Goal: Task Accomplishment & Management: Use online tool/utility

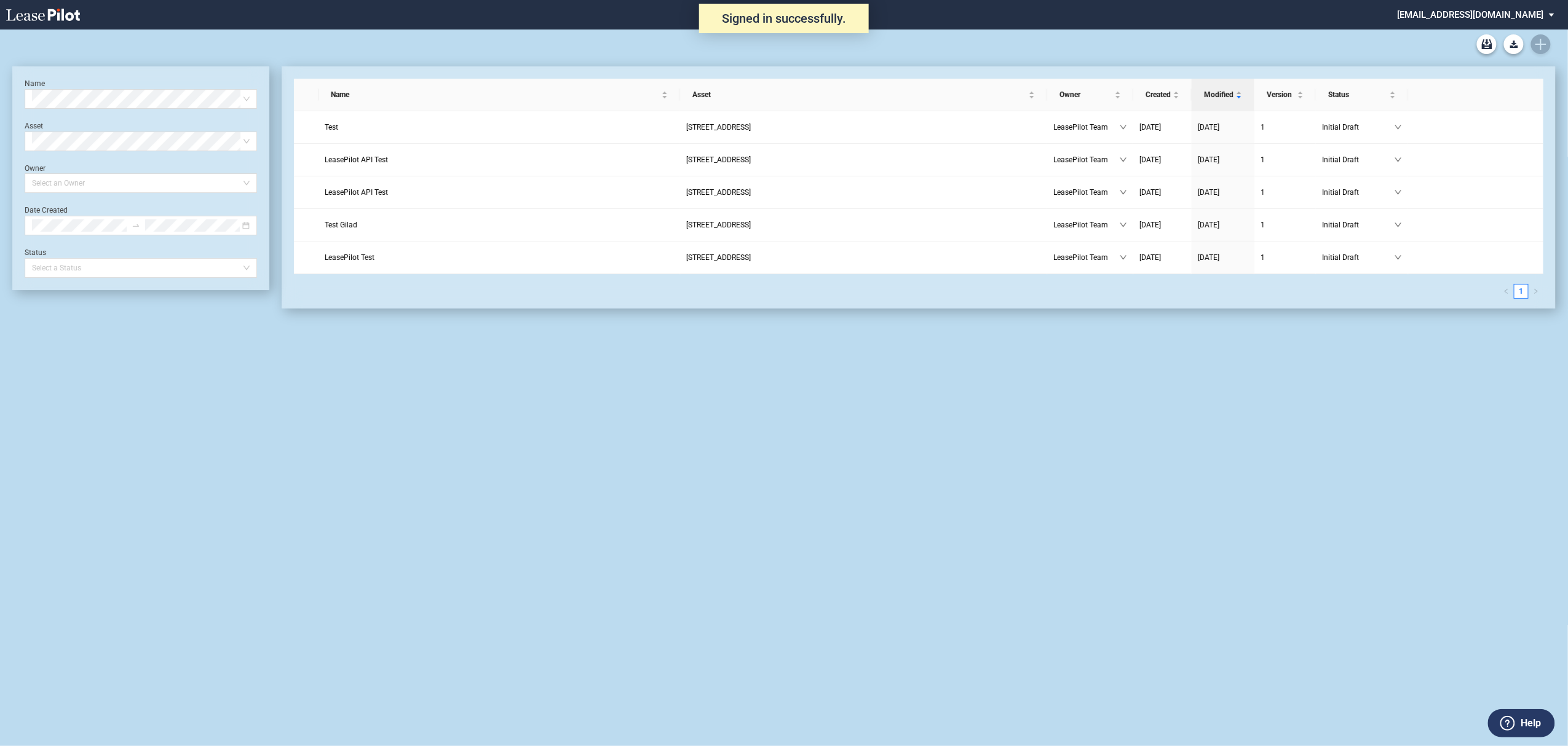
click at [1486, 8] on md-select "admin@leasepilot.co Super Admin Area Admin Area Settings Sign Out" at bounding box center [1481, 14] width 169 height 28
click at [1487, 28] on div "Super Admin Area" at bounding box center [1490, 33] width 68 height 12
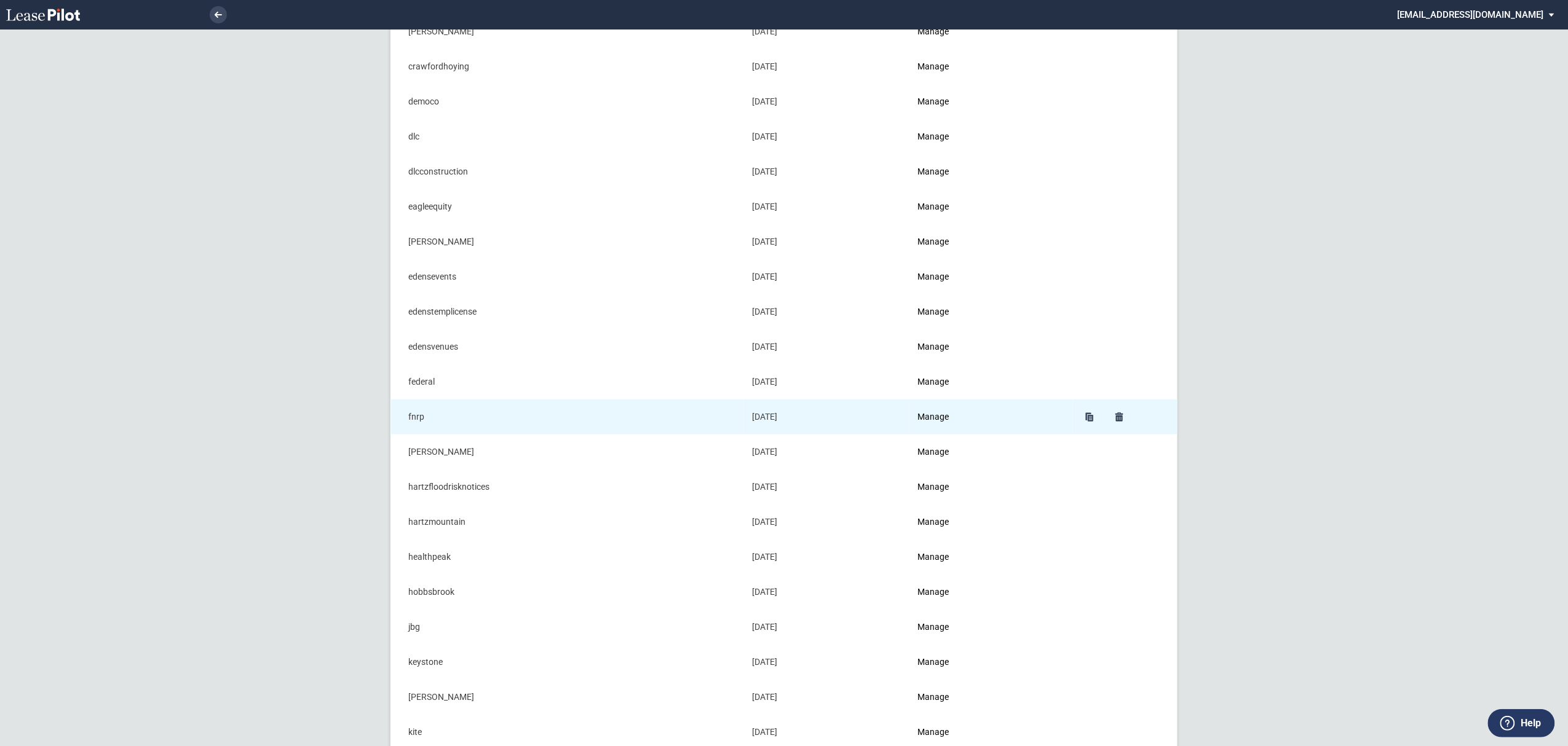
scroll to position [328, 0]
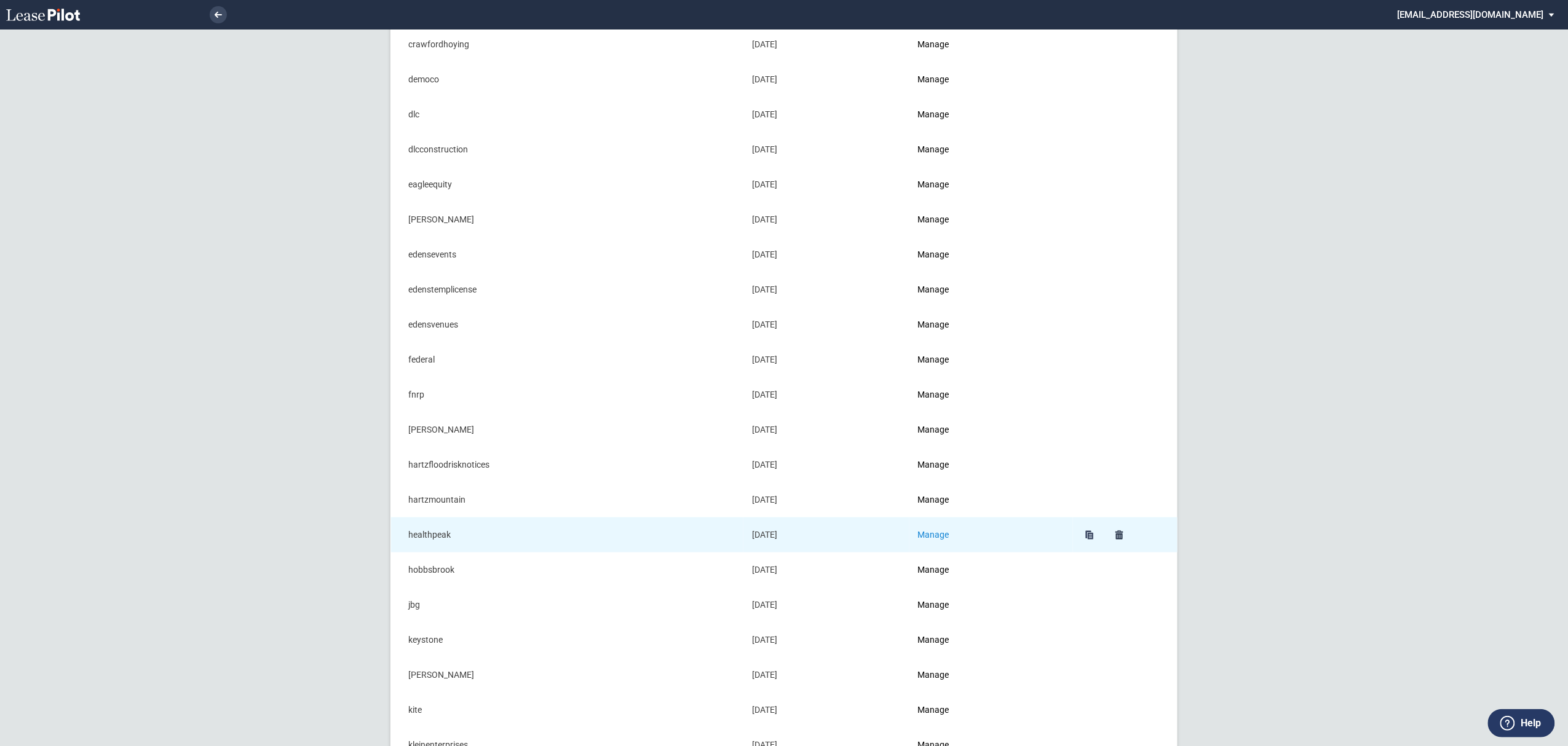
click at [947, 539] on link "Manage" at bounding box center [934, 535] width 31 height 10
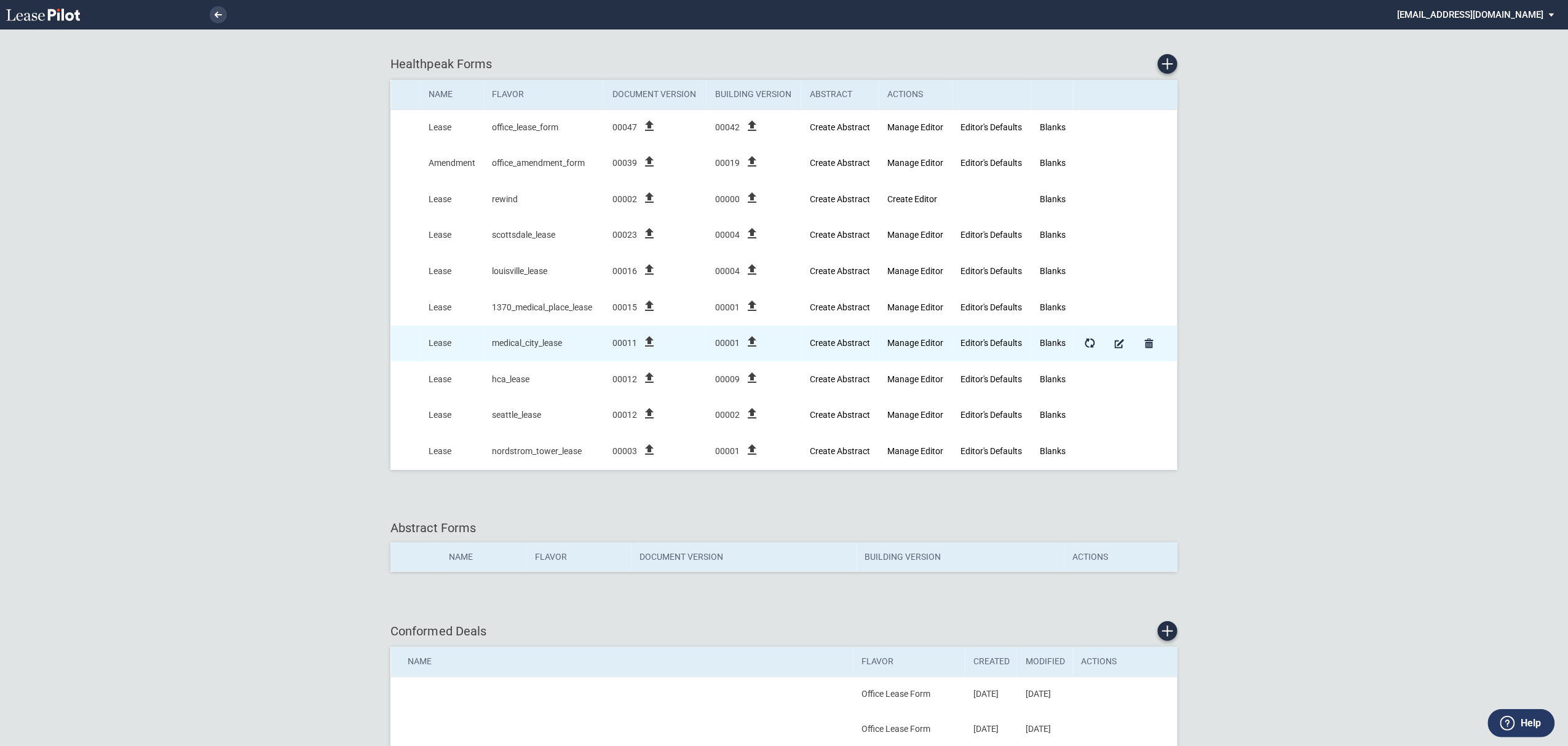
click at [650, 349] on icon "file_upload" at bounding box center [650, 341] width 15 height 15
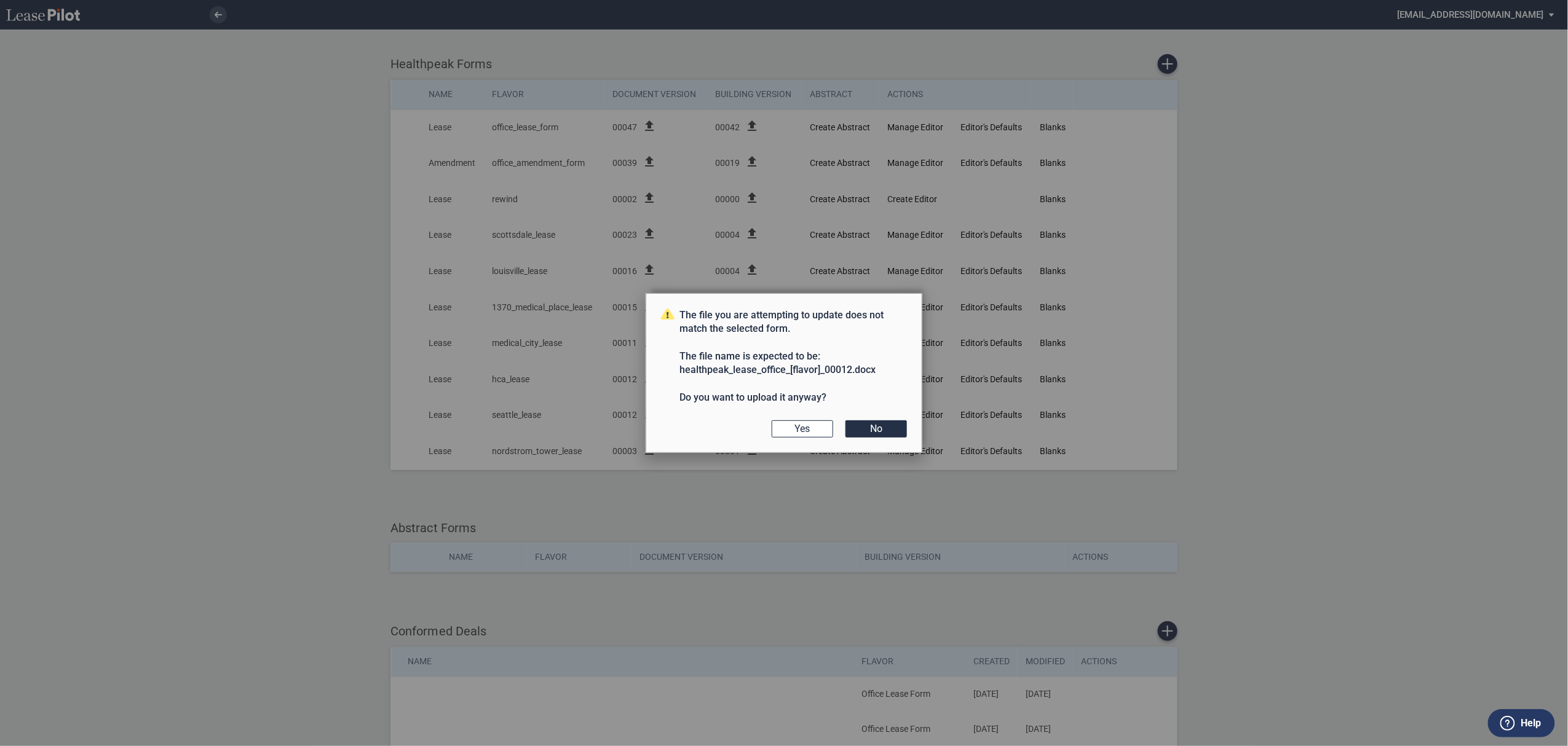
click at [791, 441] on div "The file you are attempting to update does not match the selected form. The fil…" at bounding box center [784, 373] width 277 height 161
click at [792, 433] on button "Yes" at bounding box center [802, 429] width 61 height 17
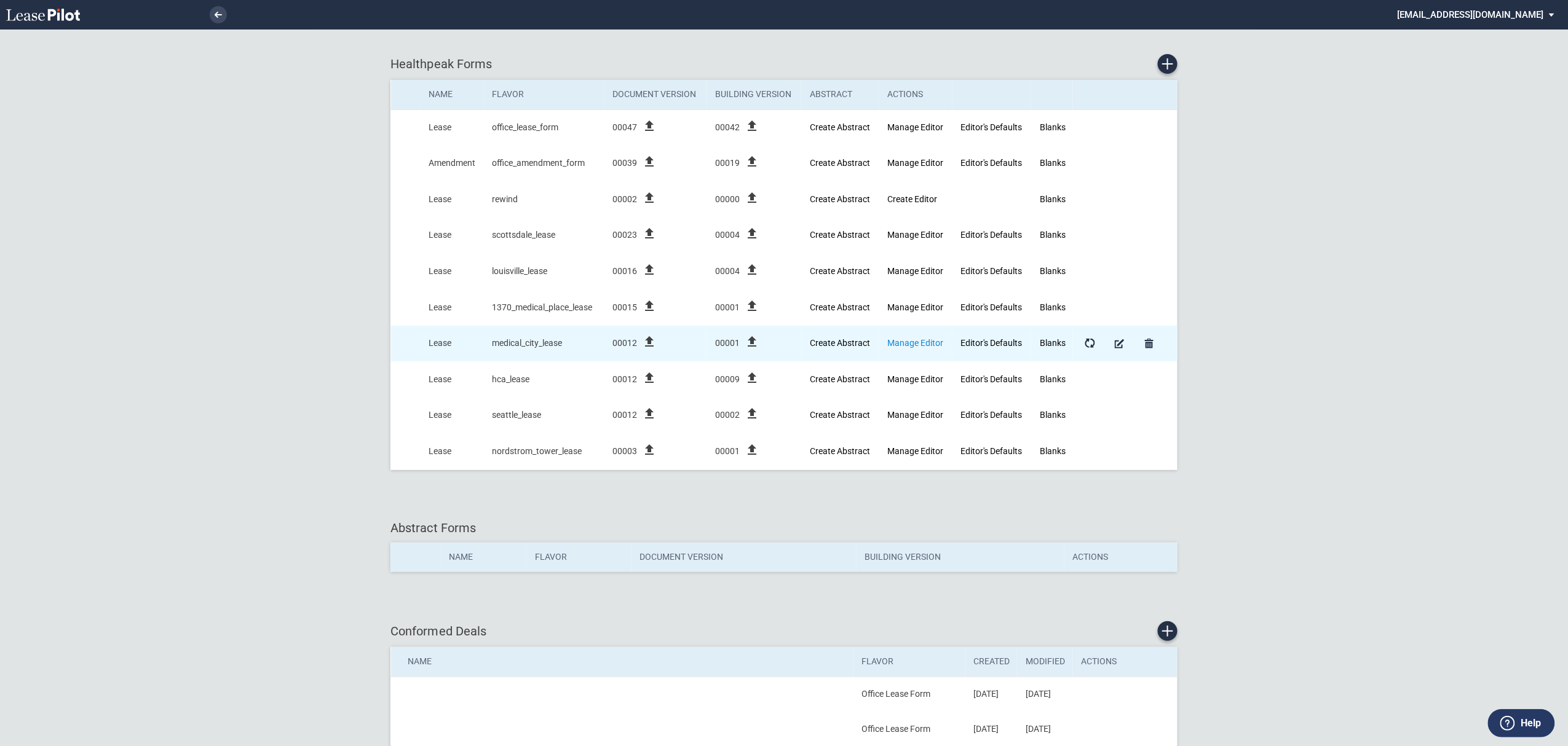
click at [905, 346] on link "Manage Editor" at bounding box center [916, 343] width 56 height 10
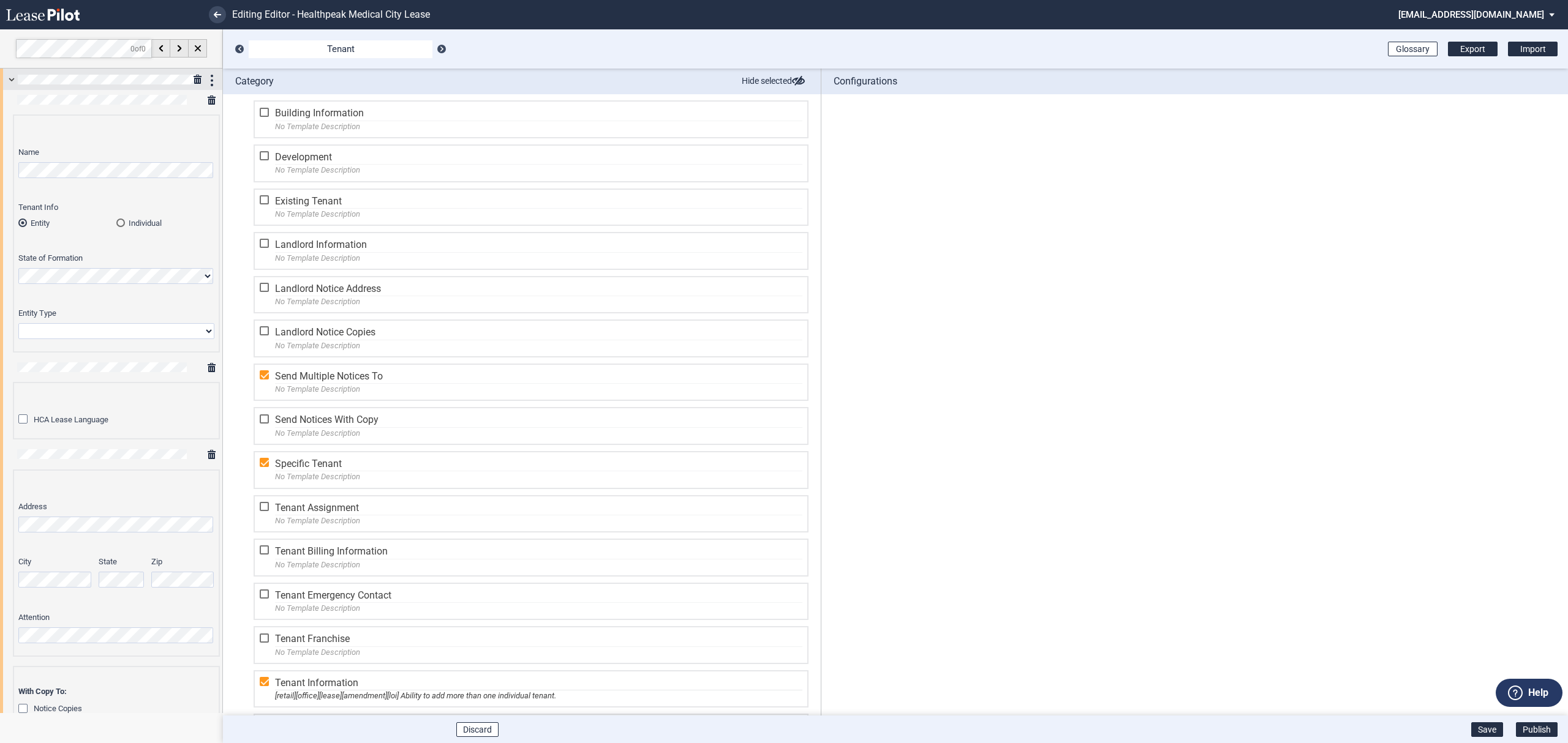
click at [16, 82] on div at bounding box center [111, 79] width 223 height 21
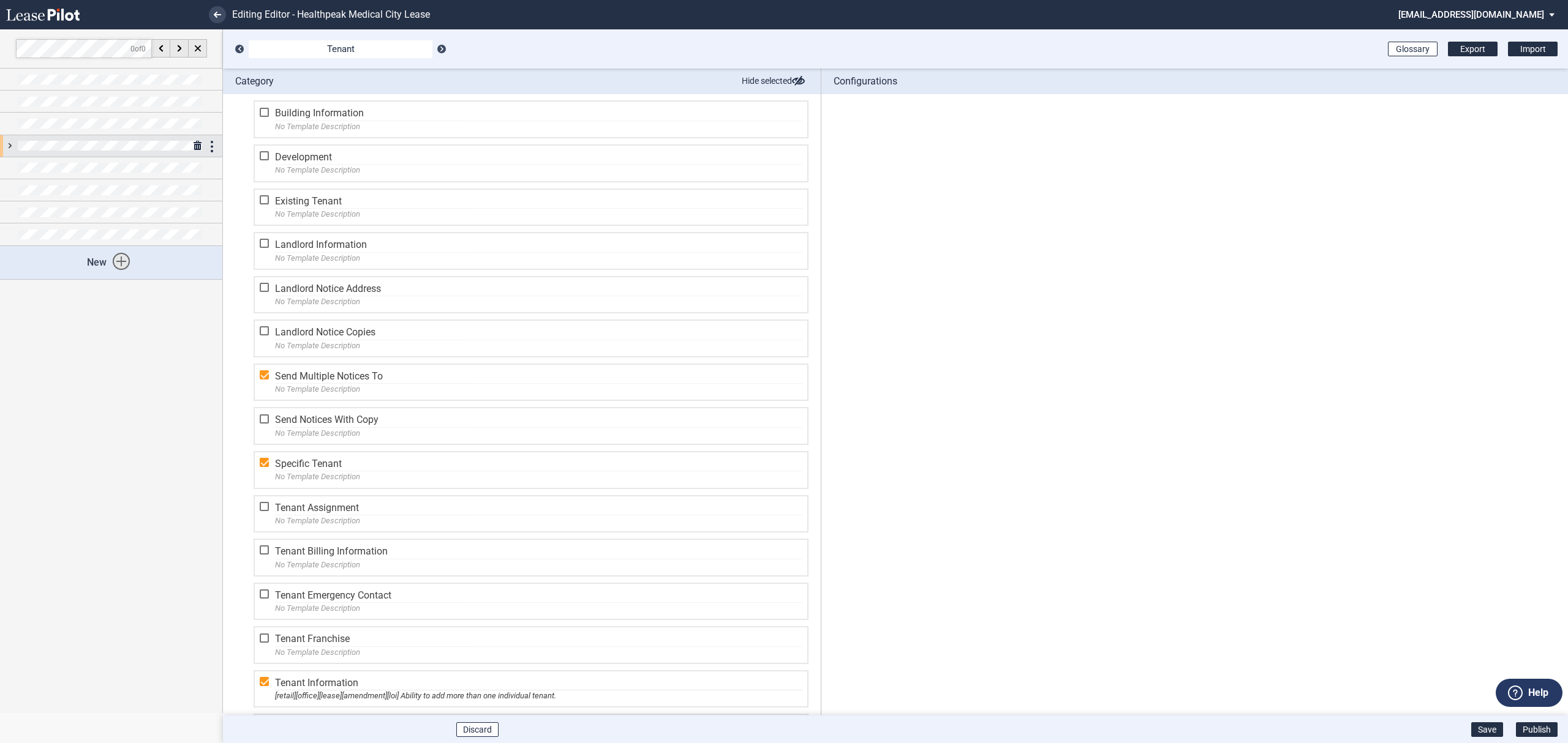
click at [9, 143] on div at bounding box center [111, 146] width 223 height 21
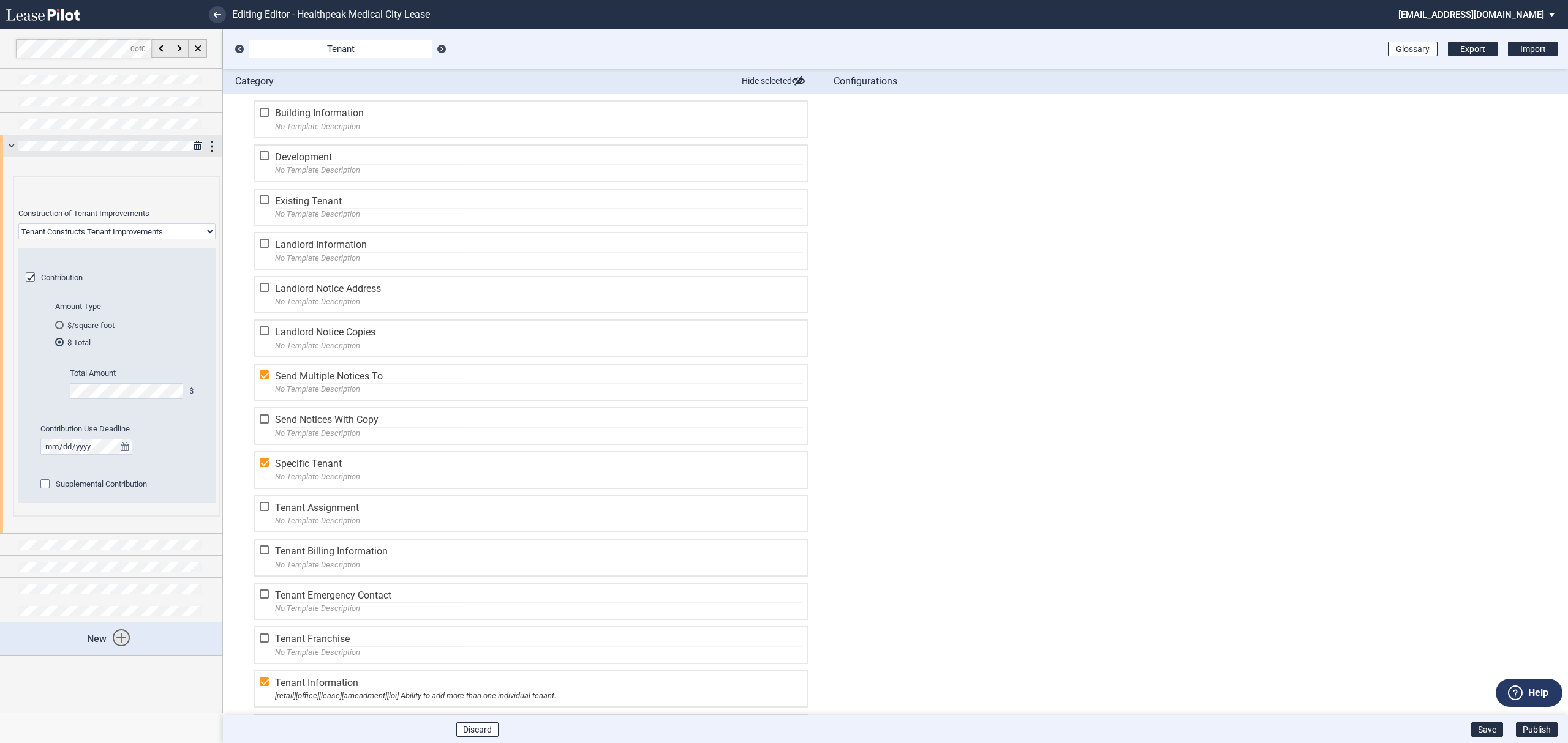
click at [9, 143] on div at bounding box center [111, 146] width 223 height 21
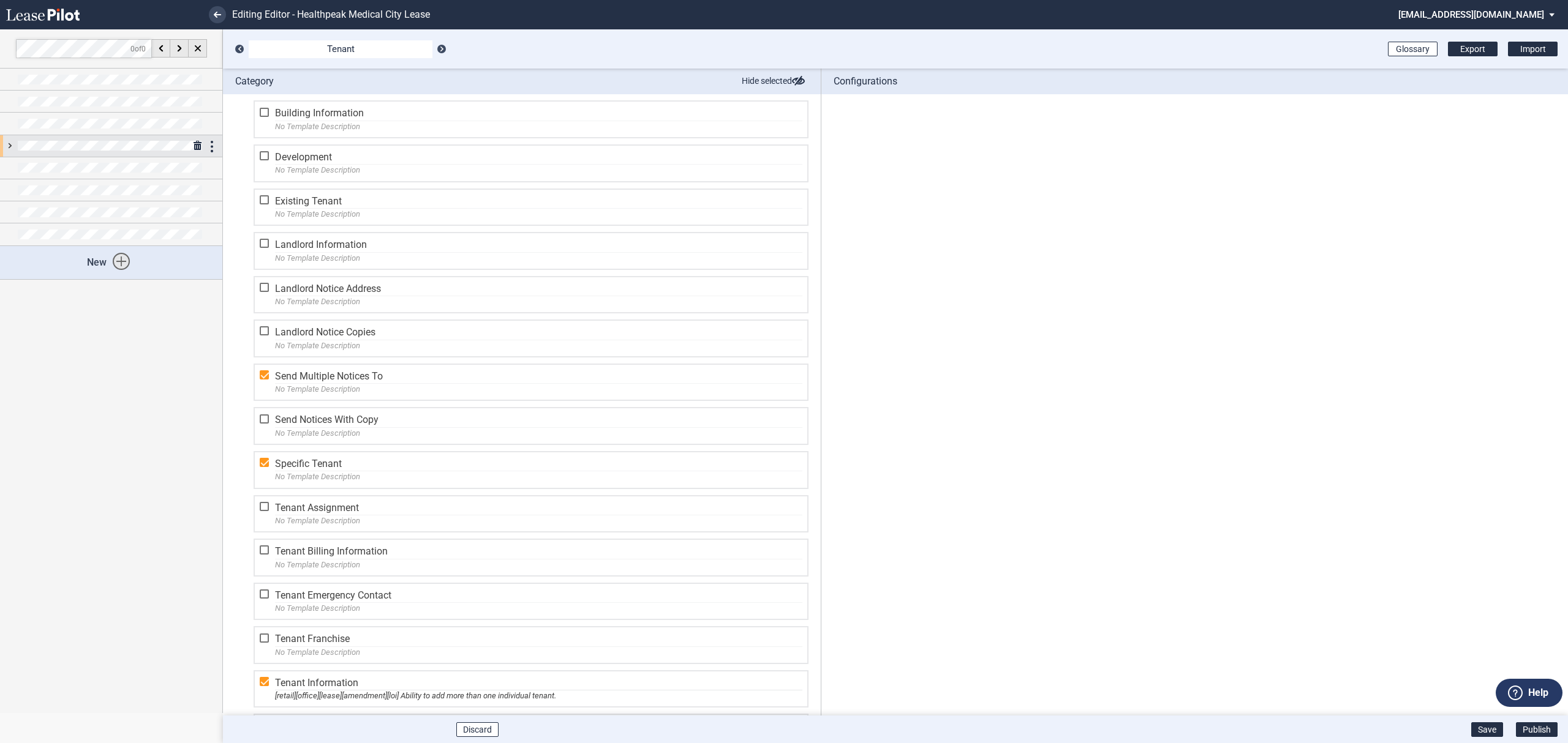
click at [8, 143] on div at bounding box center [111, 146] width 223 height 21
click at [4, 146] on div at bounding box center [111, 146] width 223 height 21
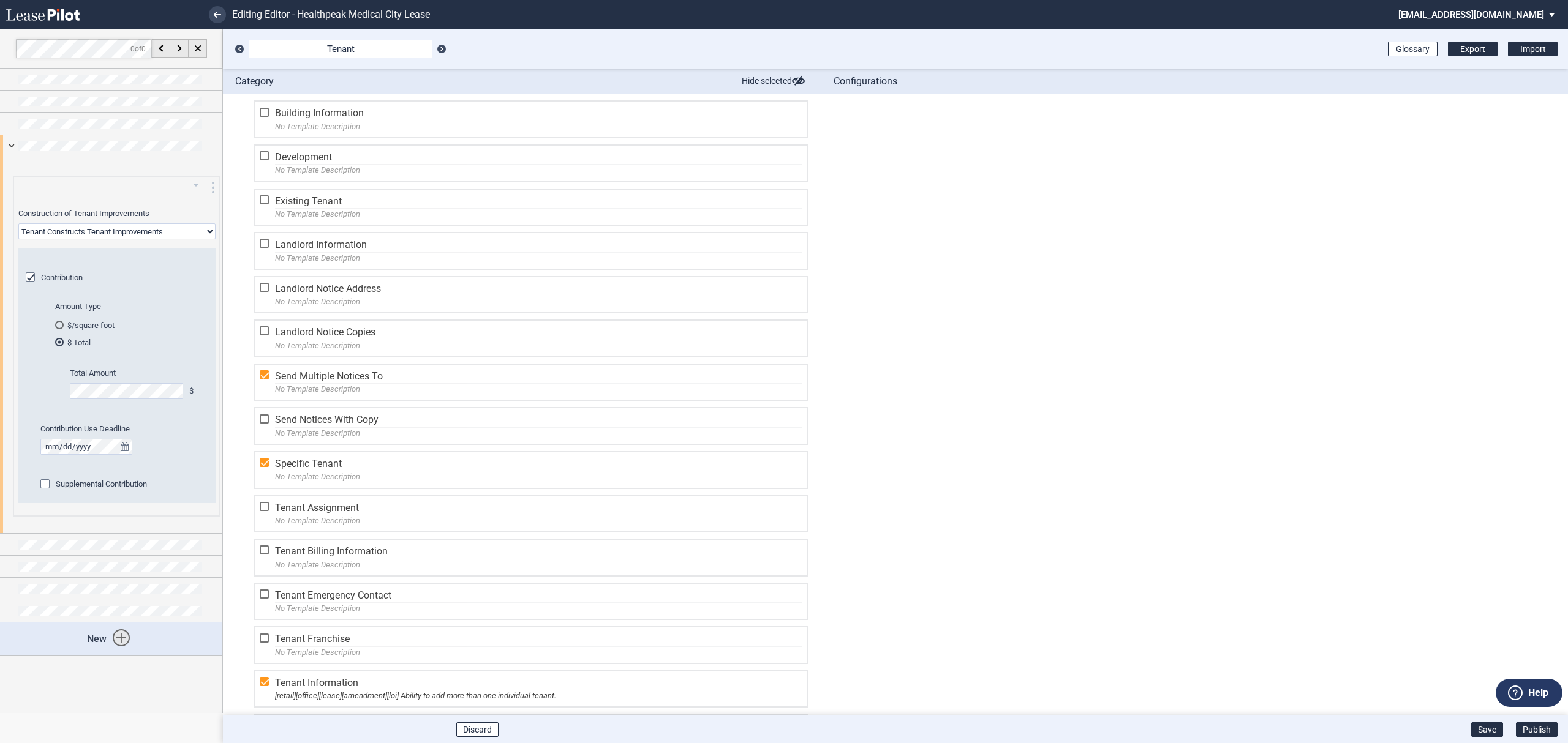
click at [87, 237] on select "Landlord Constructs Tenant Improvements Tenant Constructs Tenant Improvements "…" at bounding box center [117, 232] width 197 height 16
click at [19, 223] on select "Landlord Constructs Tenant Improvements Tenant Constructs Tenant Improvements "…" at bounding box center [117, 232] width 197 height 16
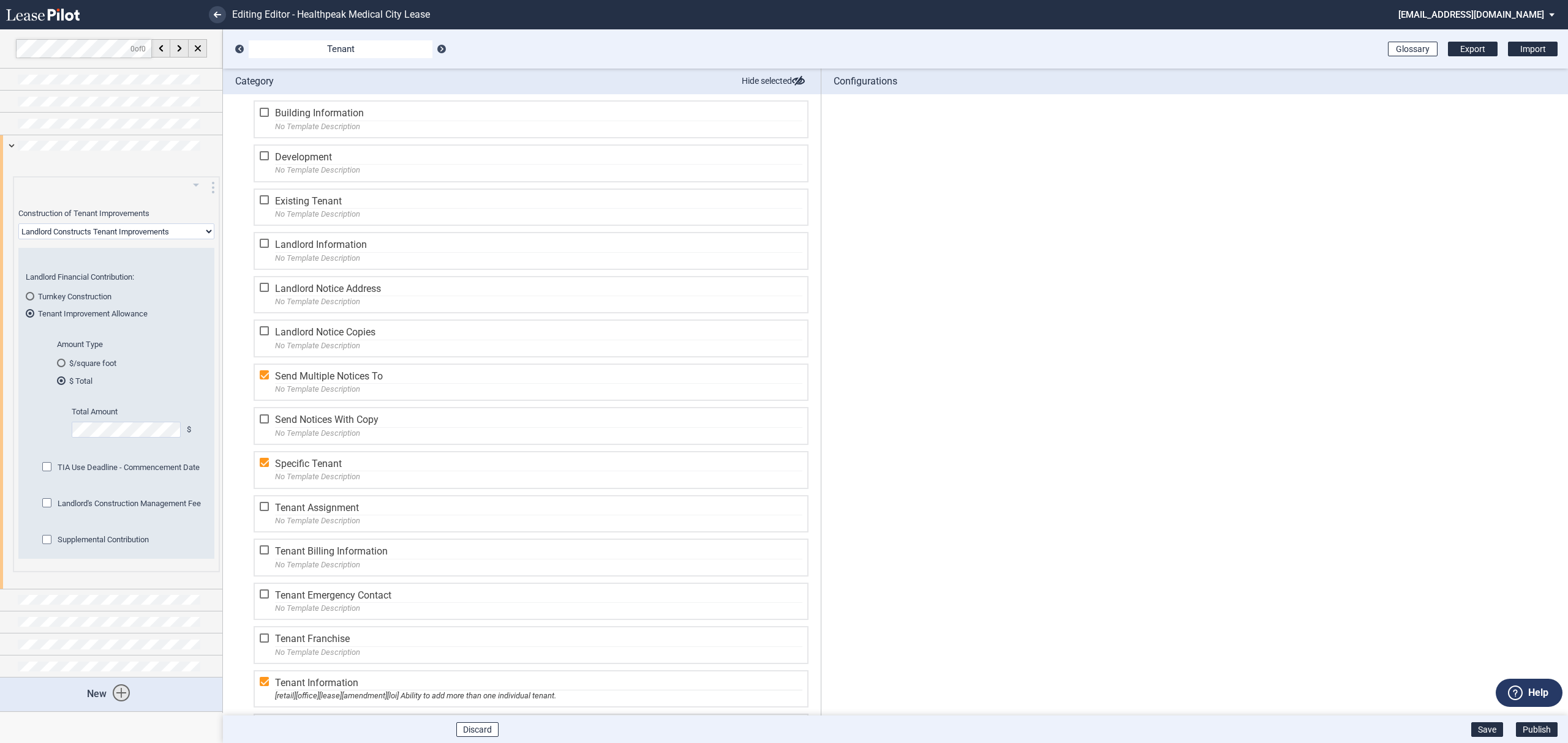
click at [83, 506] on span "Landlord's Construction Management Fee" at bounding box center [130, 503] width 144 height 9
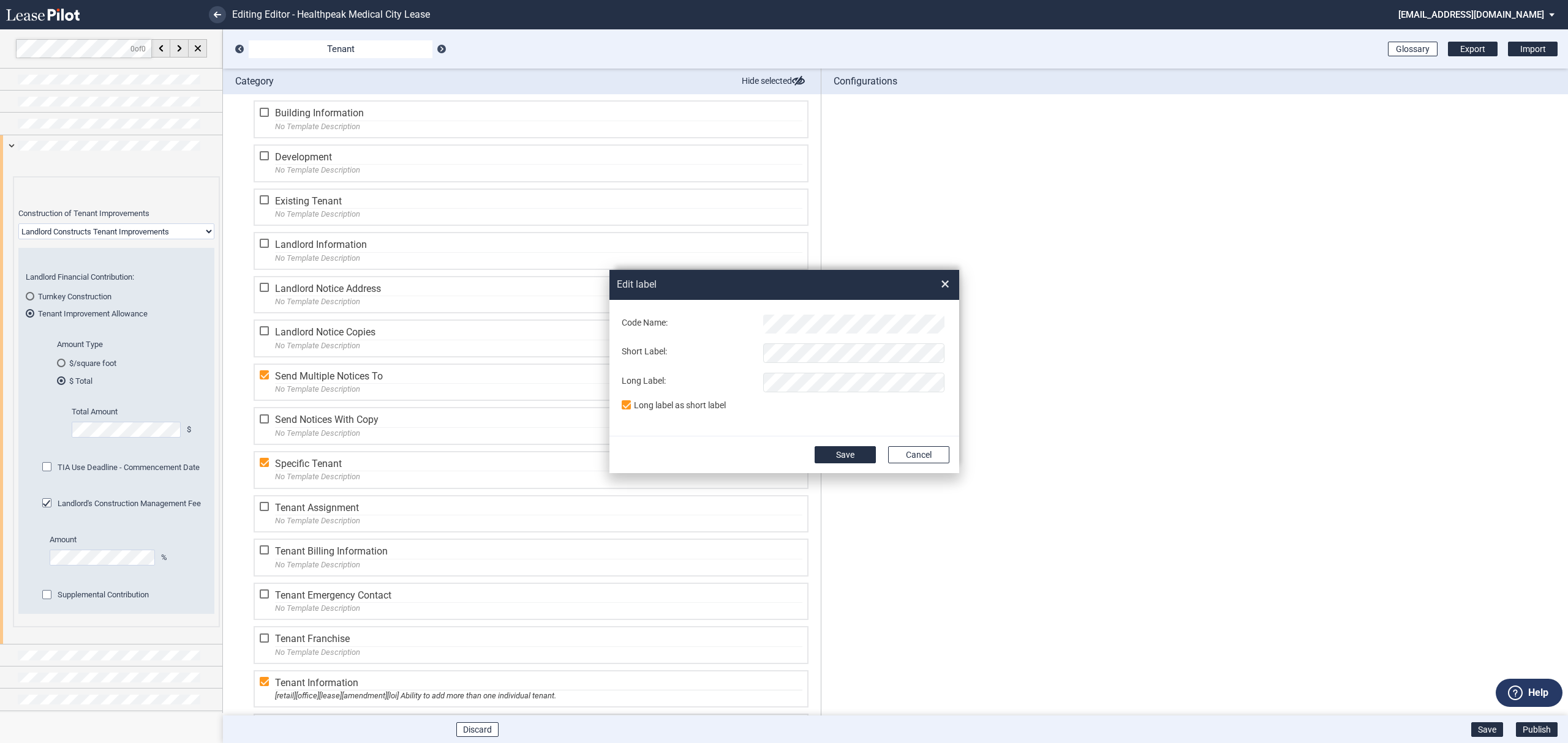
click at [908, 446] on form "Code Name: Short Label: Long Label: Long label as short label Save Cancel" at bounding box center [784, 382] width 350 height 163
click at [913, 456] on button "Cancel" at bounding box center [919, 454] width 61 height 17
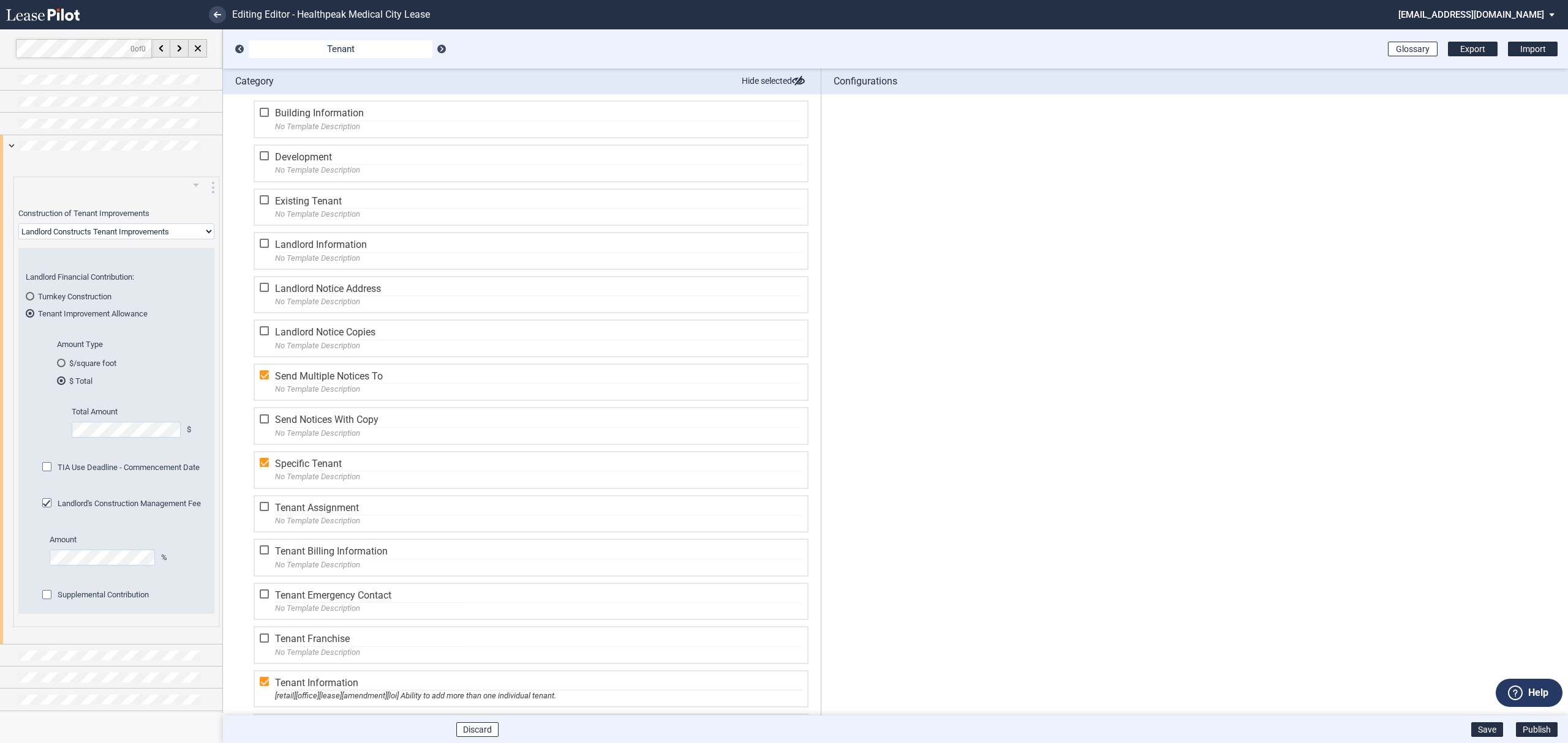
drag, startPoint x: 91, startPoint y: 229, endPoint x: 95, endPoint y: 237, distance: 8.9
click at [91, 229] on select "Landlord Constructs Tenant Improvements Tenant Constructs Tenant Improvements "…" at bounding box center [117, 232] width 196 height 16
click at [19, 223] on select "Landlord Constructs Tenant Improvements Tenant Constructs Tenant Improvements "…" at bounding box center [117, 232] width 196 height 16
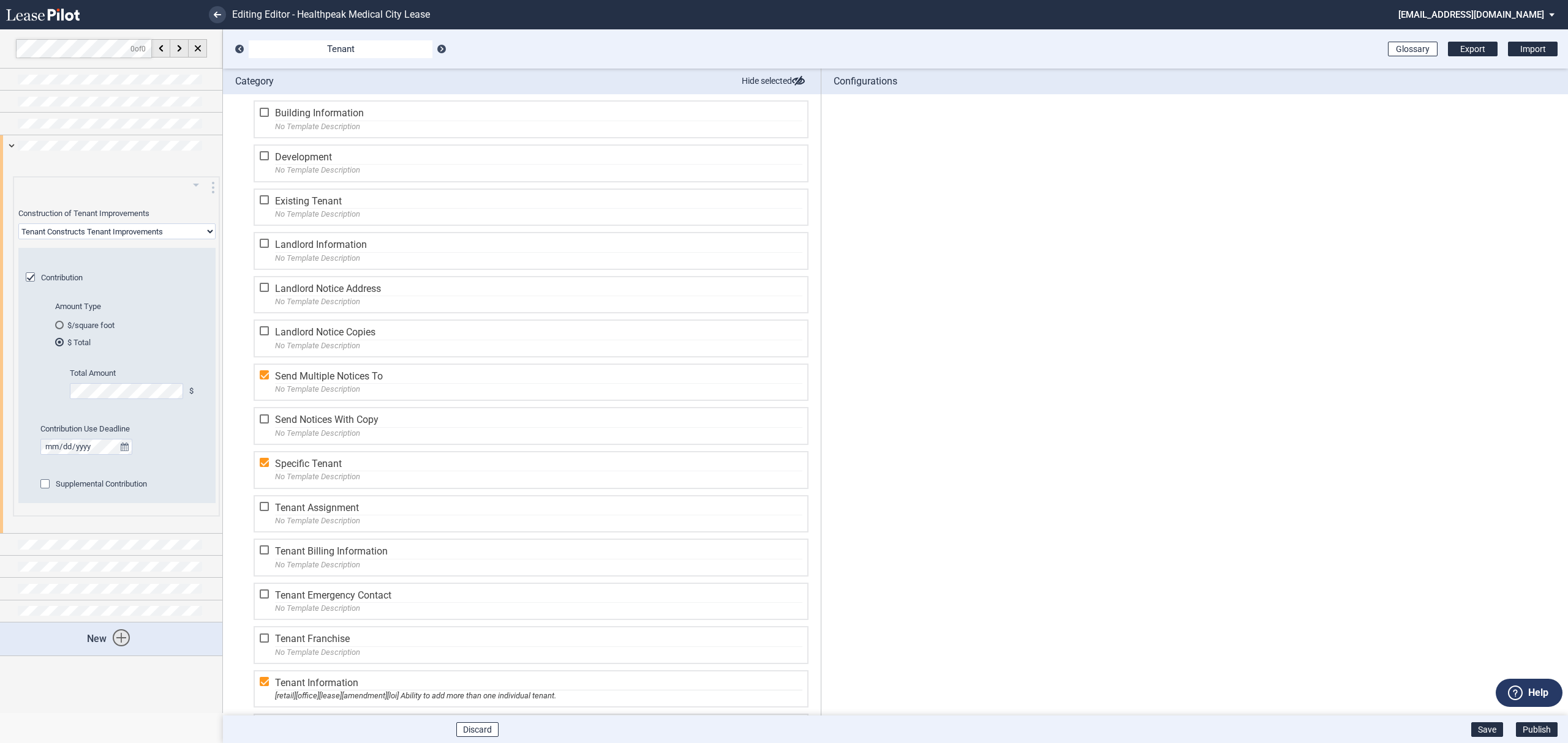
click at [120, 227] on select "Landlord Constructs Tenant Improvements Tenant Constructs Tenant Improvements "…" at bounding box center [117, 232] width 197 height 16
select select "landlord"
click at [19, 223] on select "Landlord Constructs Tenant Improvements Tenant Constructs Tenant Improvements "…" at bounding box center [117, 232] width 197 height 16
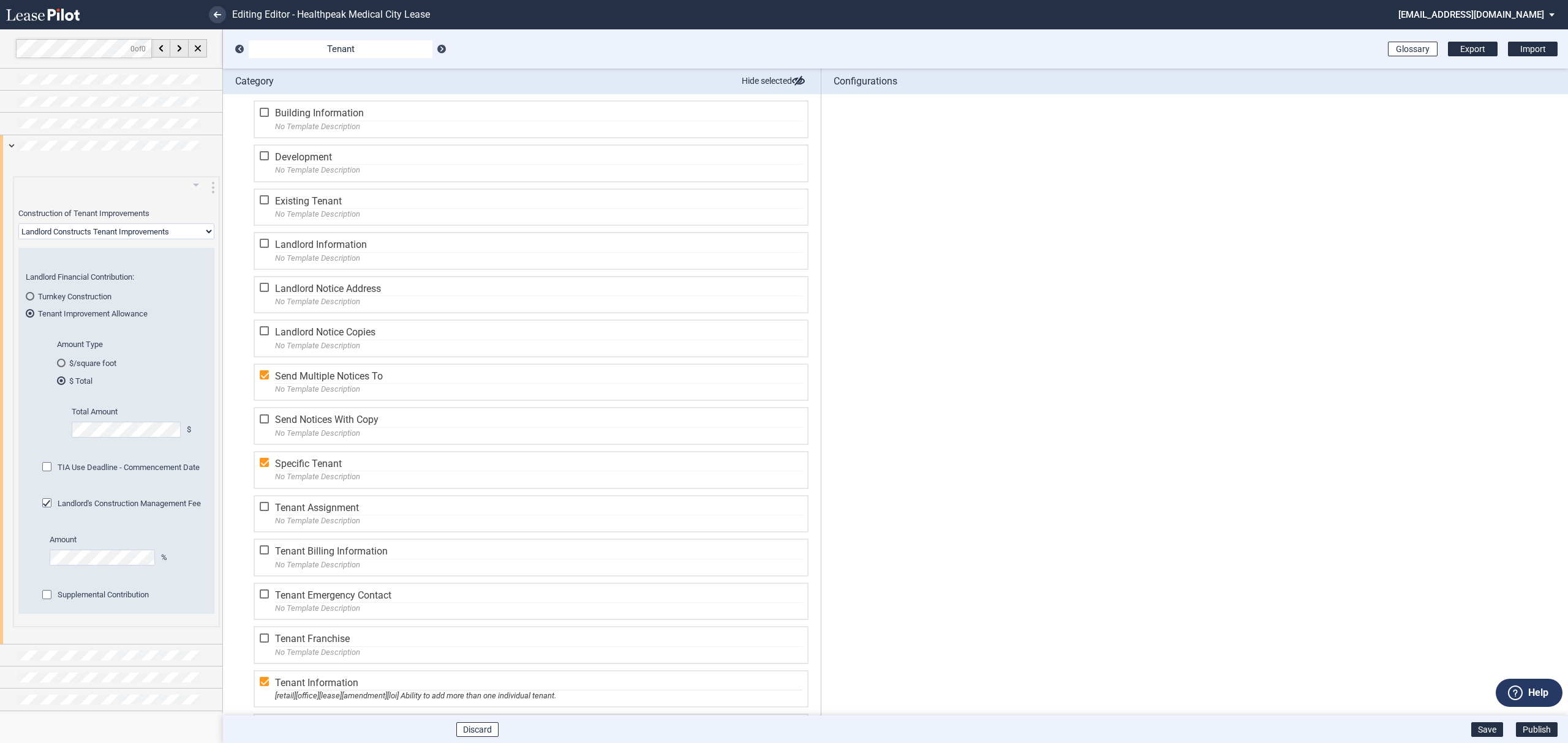
click at [82, 296] on span "Turnkey Construction" at bounding box center [75, 296] width 73 height 9
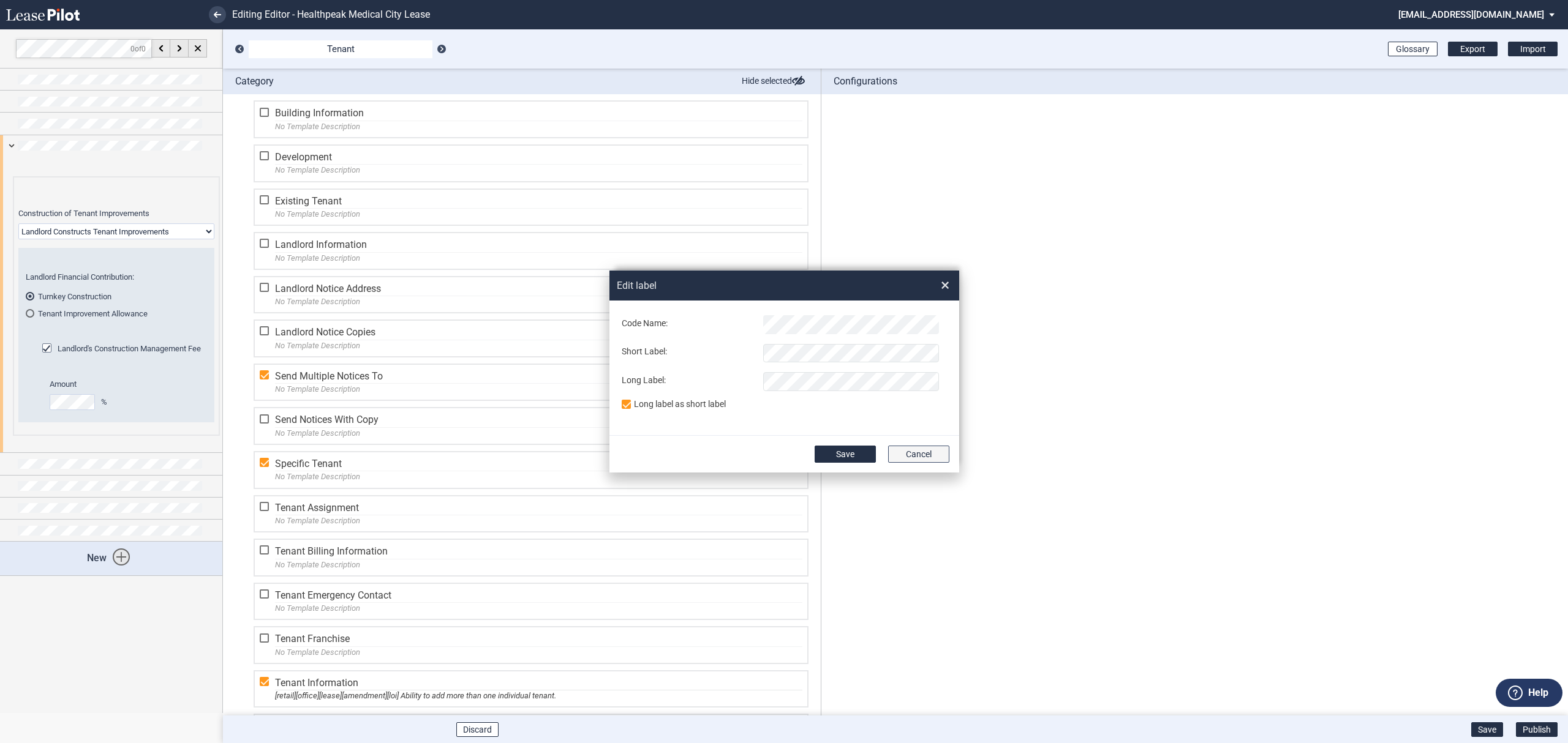
click at [914, 447] on button "Cancel" at bounding box center [919, 454] width 61 height 17
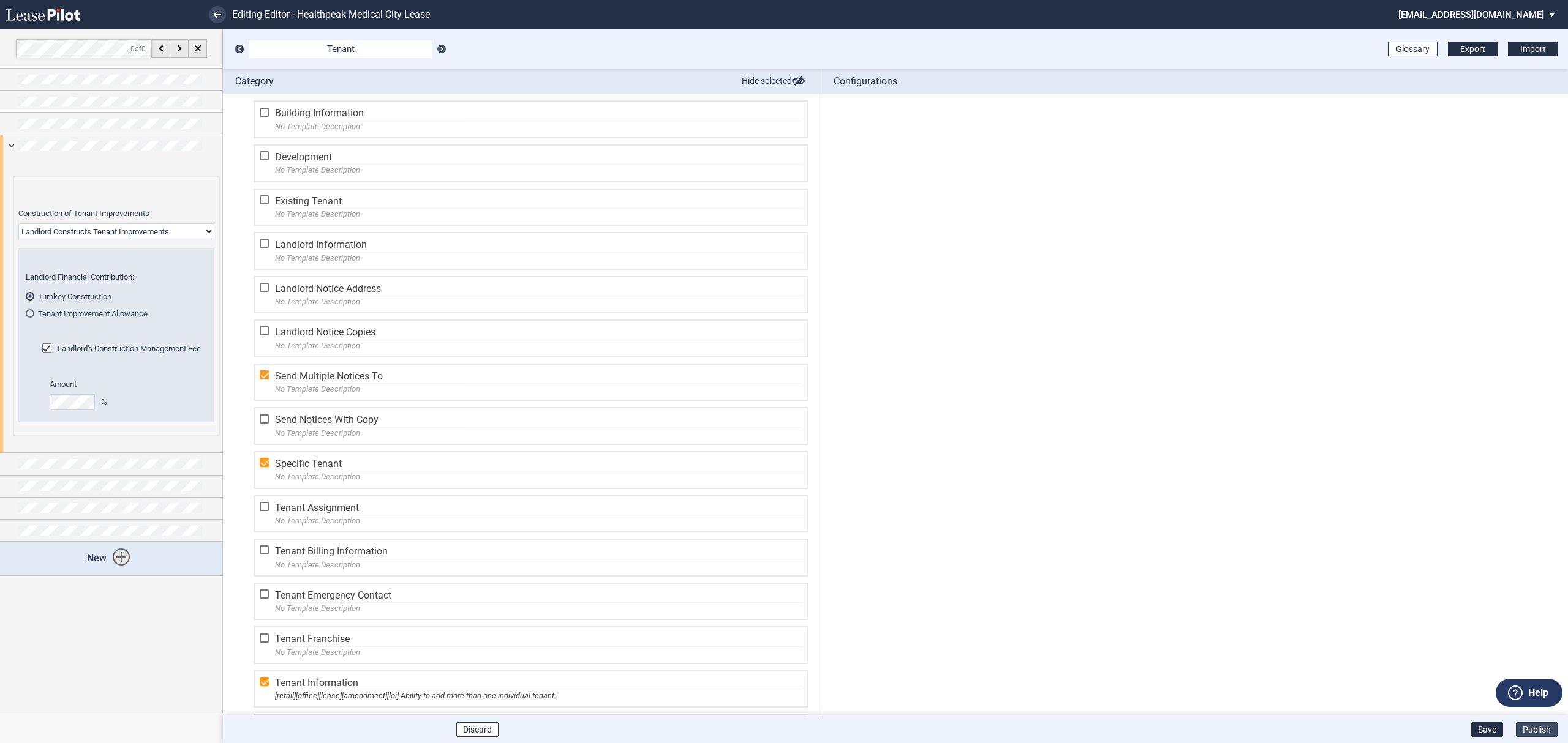
click at [1534, 733] on button "Publish" at bounding box center [1536, 730] width 42 height 15
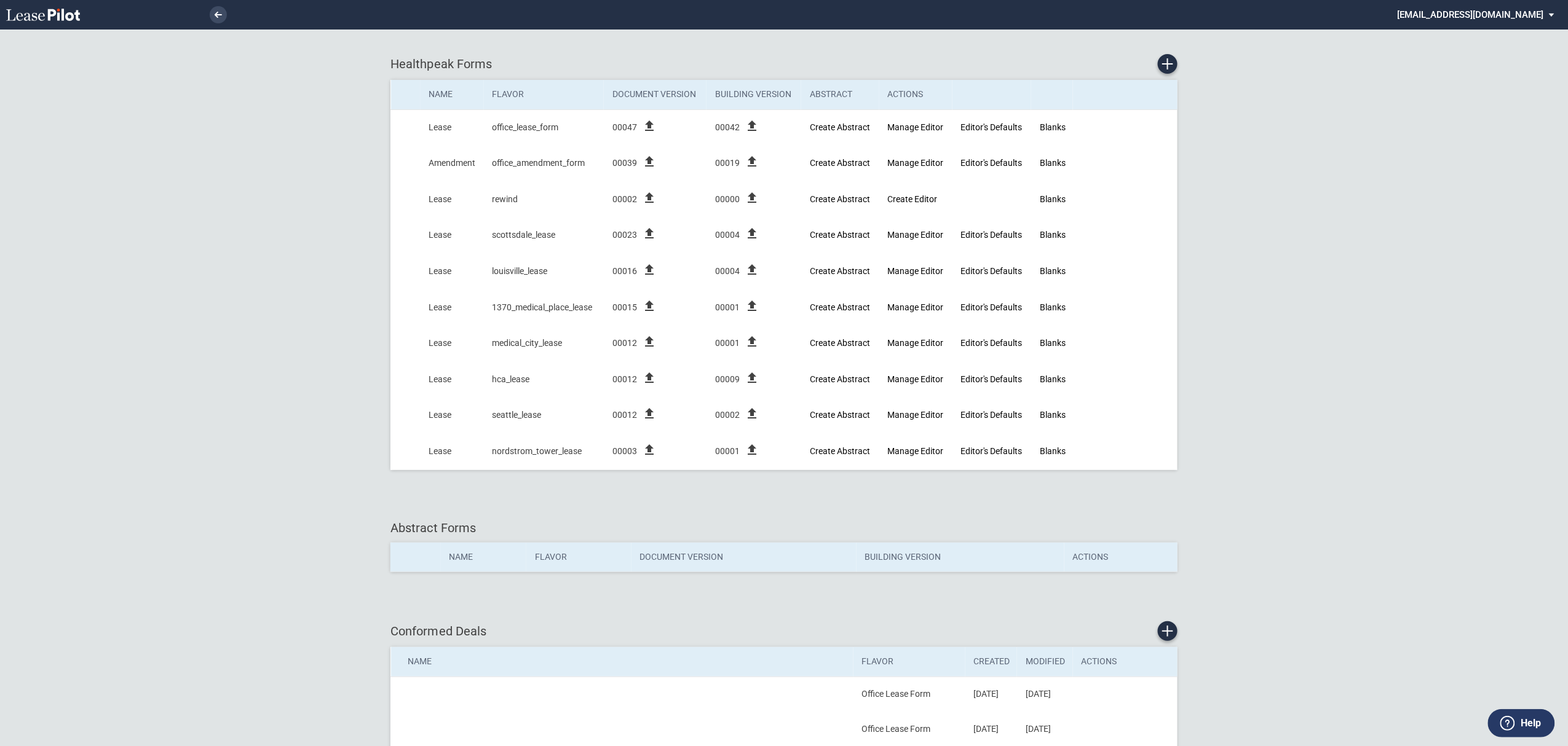
click at [1516, 18] on md-select "[EMAIL_ADDRESS][DOMAIN_NAME] Super Admin Area Admin Area Settings Sign Out" at bounding box center [1481, 14] width 169 height 28
click at [1482, 86] on div "Sign Out" at bounding box center [1473, 92] width 33 height 12
